Goal: Task Accomplishment & Management: Complete application form

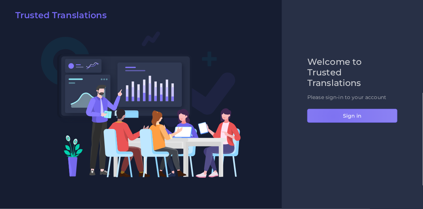
click at [333, 116] on button "Sign in" at bounding box center [352, 116] width 90 height 14
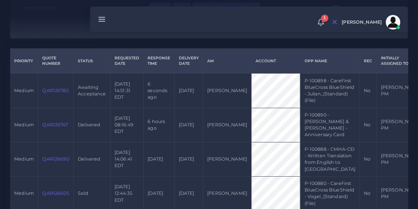
scroll to position [165, 0]
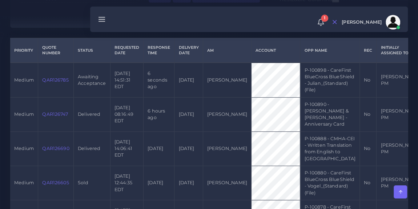
click at [55, 83] on link "QAR126785" at bounding box center [55, 79] width 26 height 5
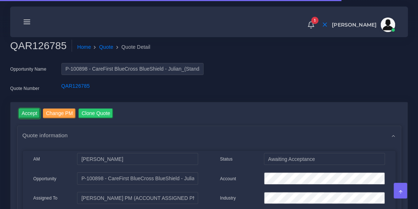
click at [26, 113] on input "Accept" at bounding box center [29, 113] width 21 height 10
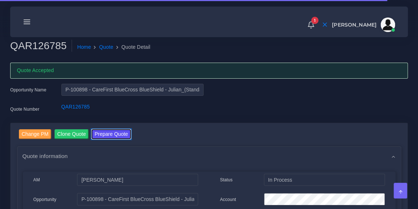
click at [106, 135] on button "Prepare Quote" at bounding box center [111, 134] width 39 height 10
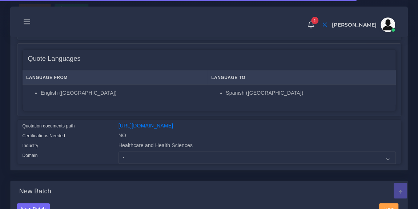
scroll to position [124, 0]
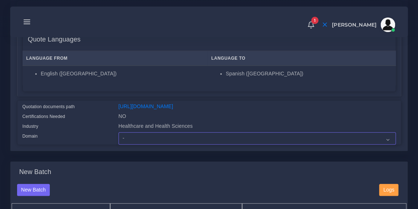
click at [140, 144] on select "- Advertising and Media Agriculture, Forestry and Fishing Architecture, Buildin…" at bounding box center [257, 138] width 277 height 12
select select "Healthcare and Health Sciences"
click at [119, 137] on select "- Advertising and Media Agriculture, Forestry and Fishing Architecture, Buildin…" at bounding box center [257, 138] width 277 height 12
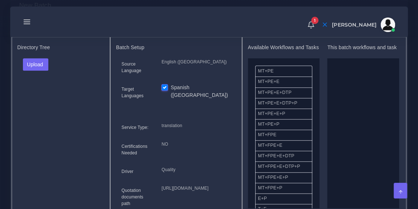
scroll to position [294, 0]
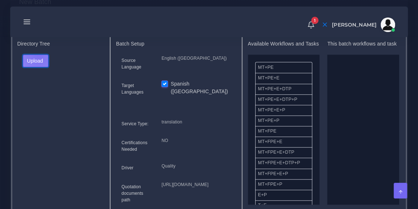
click at [38, 60] on button "Upload" at bounding box center [36, 61] width 26 height 12
click at [40, 92] on label "Files" at bounding box center [48, 87] width 50 height 9
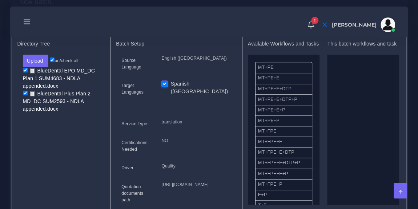
drag, startPoint x: 284, startPoint y: 140, endPoint x: 383, endPoint y: 115, distance: 102.0
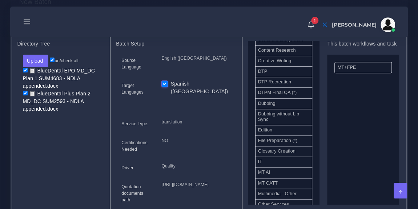
scroll to position [244, 0]
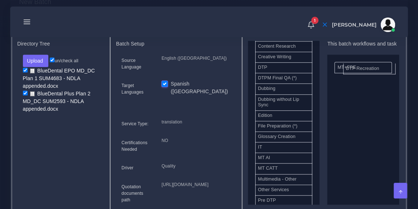
drag, startPoint x: 282, startPoint y: 82, endPoint x: 372, endPoint y: 70, distance: 90.6
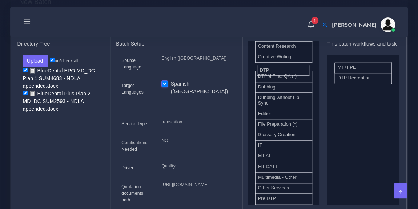
drag, startPoint x: 299, startPoint y: 71, endPoint x: 365, endPoint y: 107, distance: 75.0
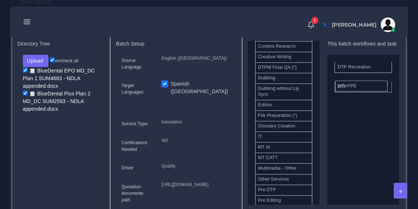
drag, startPoint x: 358, startPoint y: 79, endPoint x: 359, endPoint y: 91, distance: 12.4
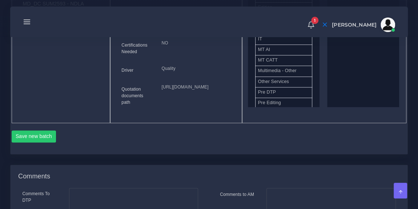
scroll to position [392, 0]
click at [49, 142] on button "Save new batch" at bounding box center [34, 136] width 45 height 12
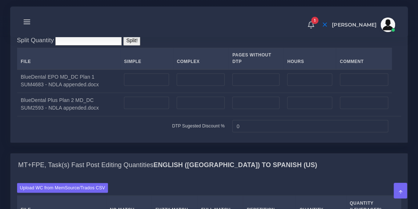
scroll to position [577, 0]
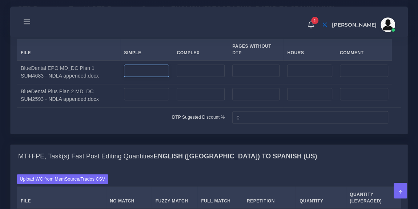
click at [140, 77] on input "number" at bounding box center [146, 70] width 45 height 12
type input "6"
click at [137, 100] on input "number" at bounding box center [146, 94] width 45 height 12
type input "6"
click at [171, 66] on div "Split Quantity Split! File Simple Complex Pages Without DTP Hours Comment 6 6" at bounding box center [209, 77] width 384 height 100
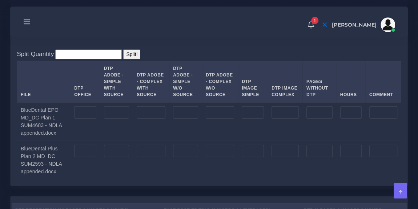
scroll to position [857, 0]
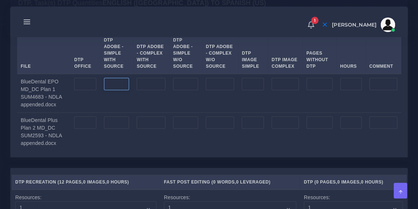
click at [117, 90] on input "number" at bounding box center [116, 84] width 25 height 12
type input "6"
click at [114, 129] on input "number" at bounding box center [116, 122] width 25 height 12
type input "6"
click at [127, 151] on td "6" at bounding box center [116, 131] width 33 height 39
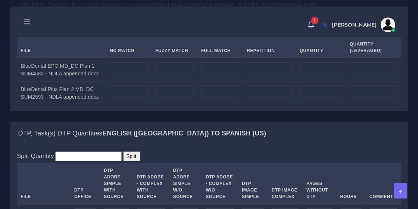
scroll to position [727, 0]
click at [215, 75] on input "number" at bounding box center [220, 68] width 38 height 12
type input "1917"
type input "479"
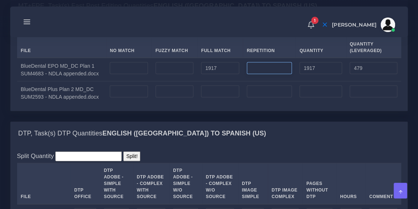
click at [260, 75] on input "number" at bounding box center [269, 68] width 45 height 12
type input "793"
type input "2710"
type input "677"
click at [218, 58] on div "Upload WC from MemSource/Trados CSV File No Match Fuzzy Match Full Match Repeti…" at bounding box center [209, 64] width 384 height 80
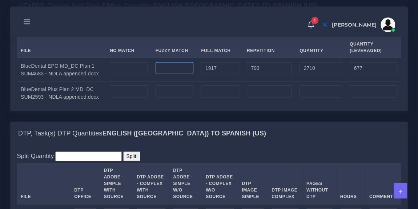
click at [172, 75] on input "number" at bounding box center [175, 68] width 38 height 12
type input "0"
click at [169, 98] on input "number" at bounding box center [175, 91] width 38 height 12
type input "352"
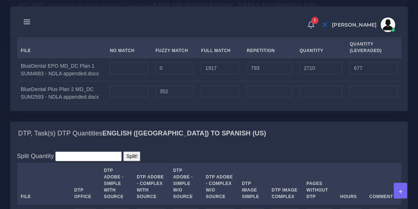
type input "176"
click at [194, 63] on div "Upload WC from MemSource/Trados CSV File No Match Fuzzy Match Full Match Repeti…" at bounding box center [209, 64] width 384 height 80
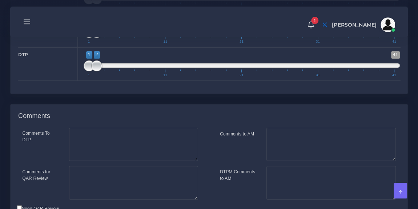
scroll to position [1252, 0]
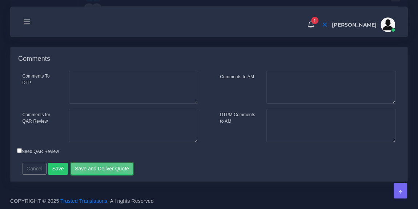
click at [99, 167] on button "Save and Deliver Quote" at bounding box center [102, 169] width 63 height 12
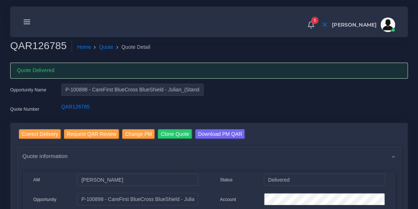
click at [27, 21] on icon at bounding box center [27, 22] width 8 height 8
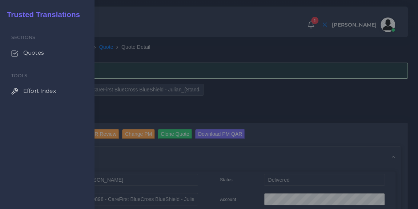
click at [27, 21] on div "Trusted Translations" at bounding box center [47, 11] width 95 height 23
click at [35, 53] on span "Quotes" at bounding box center [33, 53] width 21 height 8
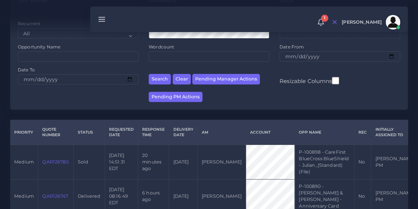
scroll to position [84, 0]
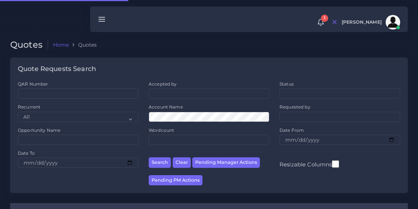
scroll to position [83, 0]
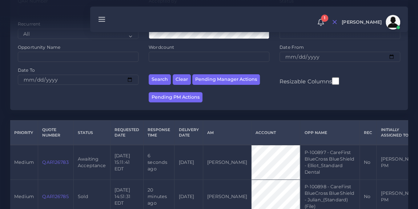
click at [56, 165] on link "QAR126783" at bounding box center [55, 161] width 26 height 5
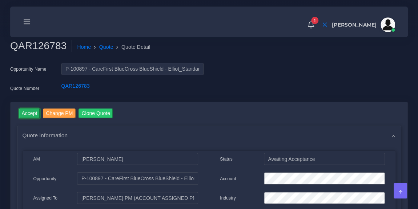
click at [29, 113] on input "Accept" at bounding box center [29, 113] width 21 height 10
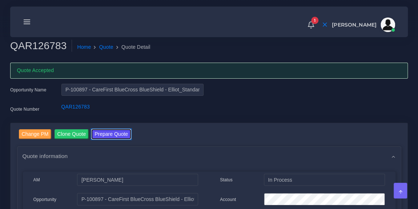
click at [115, 135] on button "Prepare Quote" at bounding box center [111, 134] width 39 height 10
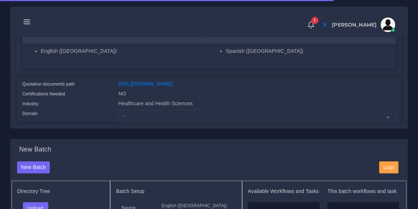
scroll to position [149, 0]
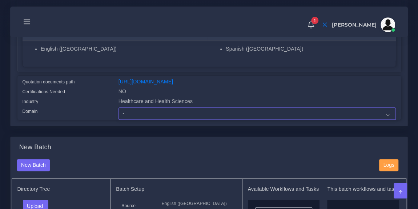
click at [153, 119] on select "- Advertising and Media Agriculture, Forestry and Fishing Architecture, Buildin…" at bounding box center [257, 113] width 277 height 12
select select "Healthcare and Health Sciences"
click at [119, 112] on select "- Advertising and Media Agriculture, Forestry and Fishing Architecture, Buildin…" at bounding box center [257, 113] width 277 height 12
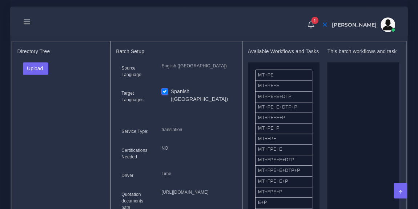
scroll to position [285, 0]
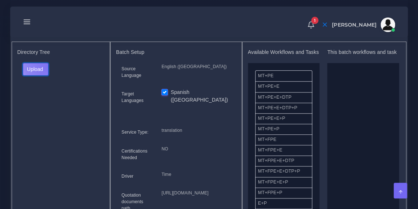
click at [47, 70] on button "Upload" at bounding box center [36, 69] width 26 height 12
click at [44, 101] on label "Files" at bounding box center [48, 96] width 50 height 9
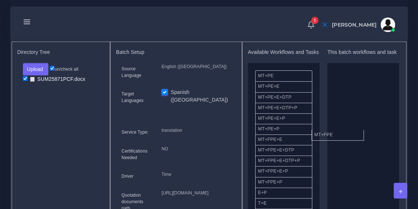
drag, startPoint x: 301, startPoint y: 145, endPoint x: 371, endPoint y: 135, distance: 71.2
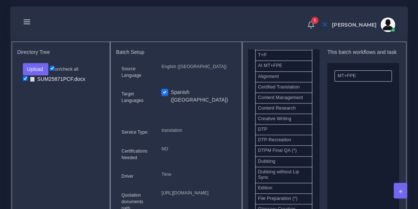
scroll to position [213, 0]
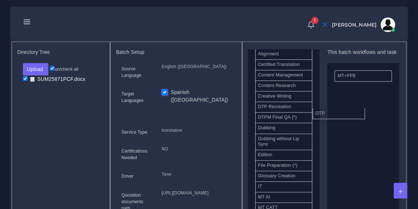
drag, startPoint x: 292, startPoint y: 112, endPoint x: 349, endPoint y: 116, distance: 57.6
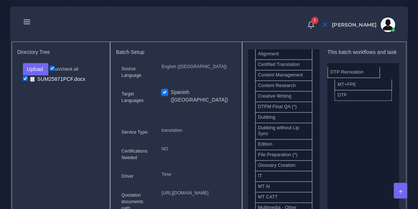
drag, startPoint x: 297, startPoint y: 114, endPoint x: 370, endPoint y: 77, distance: 81.3
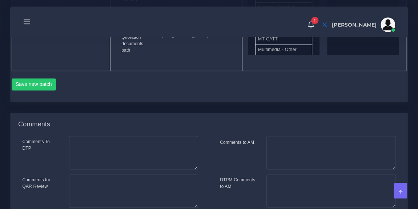
scroll to position [460, 0]
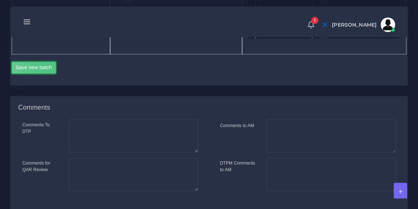
click at [45, 74] on button "Save new batch" at bounding box center [34, 67] width 45 height 12
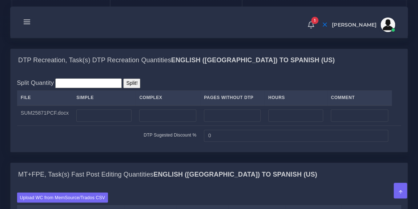
scroll to position [527, 0]
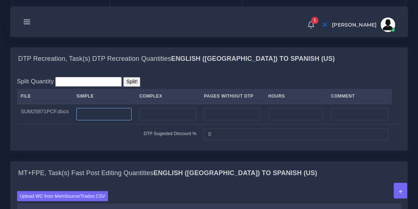
click at [112, 120] on input "number" at bounding box center [103, 114] width 55 height 12
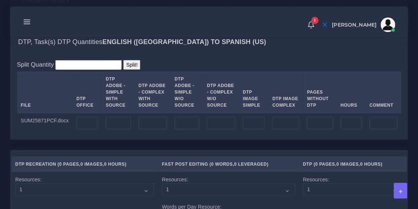
scroll to position [760, 0]
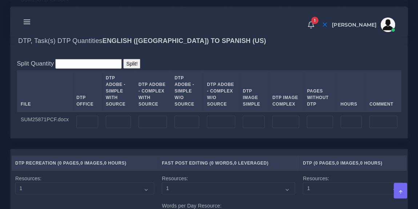
type input "6"
click at [93, 128] on input "number" at bounding box center [87, 122] width 22 height 12
type input "6"
click at [191, 88] on div "Split Quantity Split! File DTP Office DTP Adobe - Simple With Source DTP Adobe …" at bounding box center [209, 95] width 397 height 86
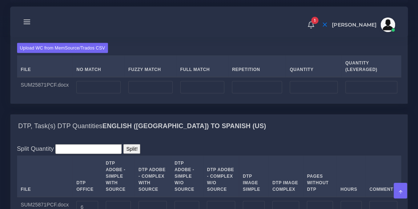
scroll to position [674, 0]
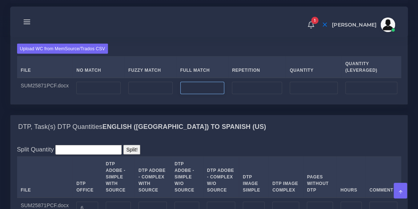
click at [205, 94] on input "number" at bounding box center [202, 87] width 44 height 12
type input "1436"
type input "359"
click at [95, 94] on input "number" at bounding box center [98, 87] width 44 height 12
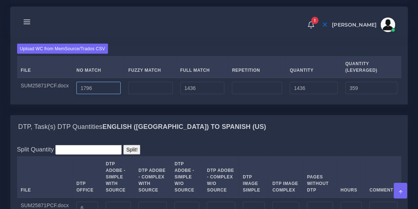
type input "1796"
type input "3232"
type input "2155"
click at [152, 94] on input "number" at bounding box center [150, 87] width 44 height 12
type input "357"
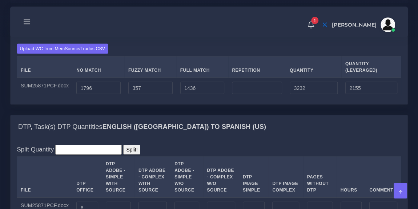
type input "3589"
type input "2333"
click at [183, 37] on div "MT+FPE, Task(s) Fast Post Editing Quantities English (US) TO Spanish (US)" at bounding box center [209, 25] width 397 height 23
click at [242, 94] on input "number" at bounding box center [257, 87] width 50 height 12
type input "62"
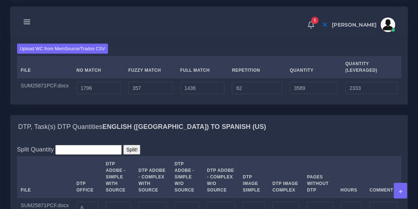
type input "3651"
type input "2349"
click at [270, 87] on div "Upload WC from MemSource/Trados CSV File No Match Fuzzy Match Full Match Repeti…" at bounding box center [209, 70] width 384 height 54
click at [103, 94] on input "1796" at bounding box center [98, 87] width 44 height 12
type input "1798"
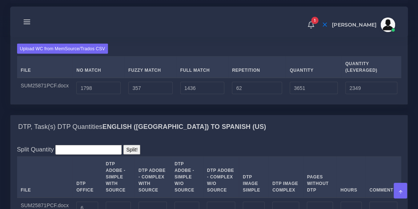
type input "3653"
type input "2351"
click at [173, 75] on div "Upload WC from MemSource/Trados CSV File No Match Fuzzy Match Full Match Repeti…" at bounding box center [209, 70] width 397 height 67
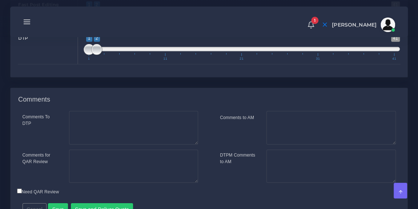
scroll to position [1136, 0]
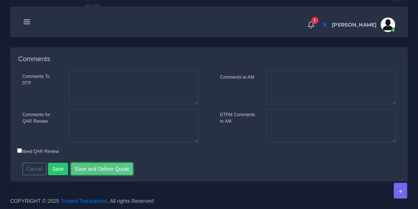
click at [91, 171] on button "Save and Deliver Quote" at bounding box center [102, 169] width 63 height 12
